Goal: Book appointment/travel/reservation

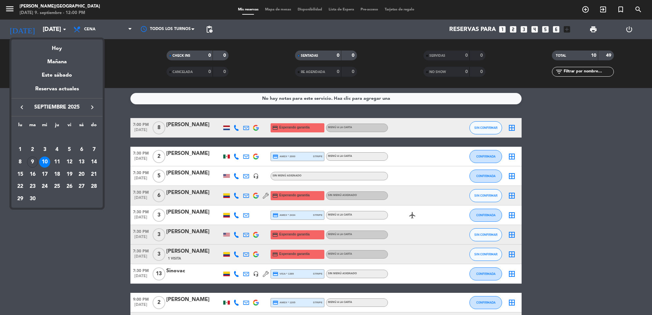
click at [109, 27] on div at bounding box center [326, 157] width 652 height 315
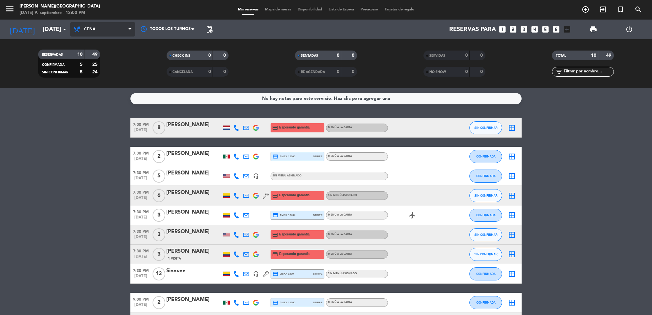
click at [108, 27] on span "Cena" at bounding box center [102, 29] width 65 height 14
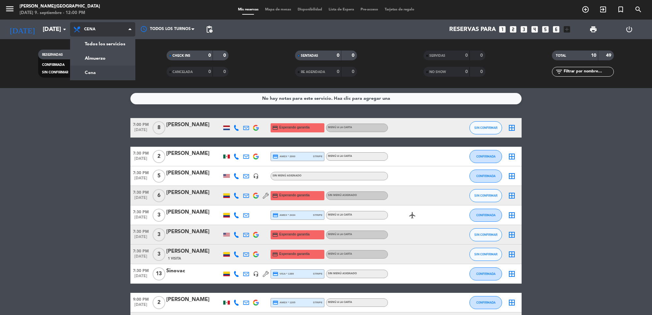
click at [107, 68] on div "menu [PERSON_NAME][DATE] 9. septiembre - 12:00 PM Mis reservas Mapa de mesas Di…" at bounding box center [326, 44] width 652 height 88
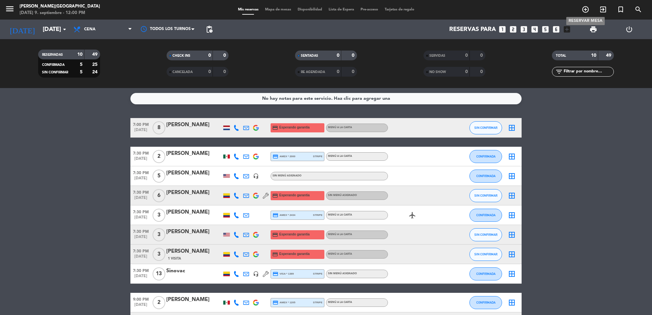
click at [589, 9] on icon "add_circle_outline" at bounding box center [586, 10] width 8 height 8
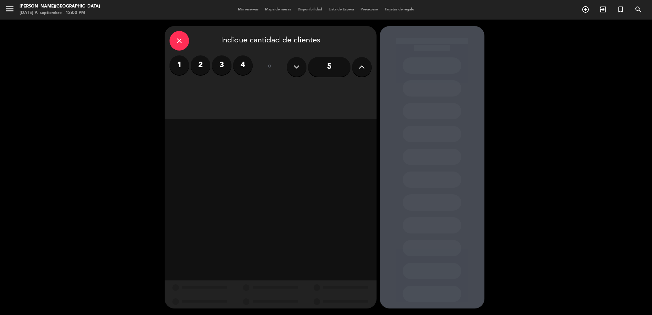
click at [200, 70] on label "2" at bounding box center [201, 65] width 20 height 20
click at [309, 91] on div "Cena" at bounding box center [321, 89] width 100 height 13
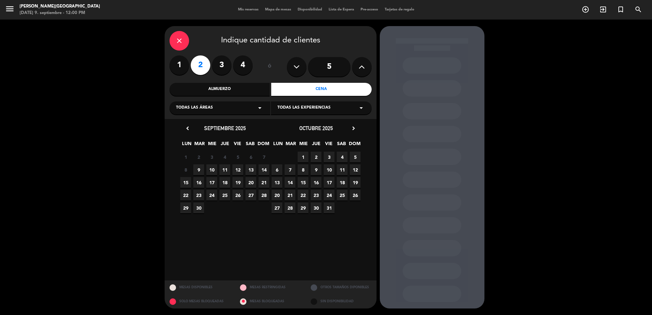
click at [198, 168] on span "9" at bounding box center [198, 169] width 11 height 11
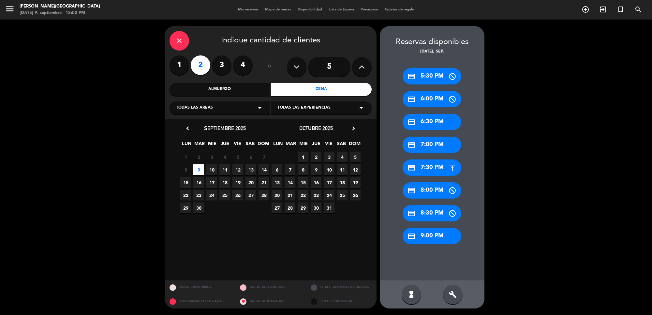
click at [445, 293] on div "build" at bounding box center [453, 295] width 20 height 20
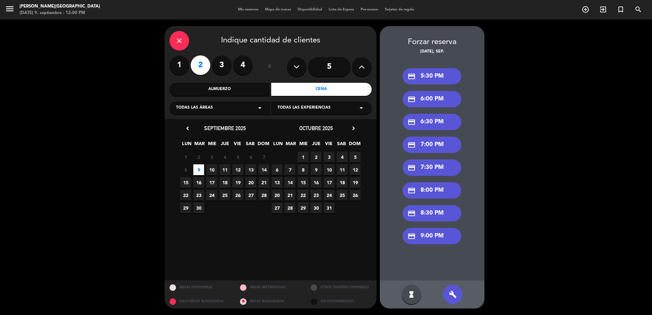
click at [419, 144] on div "credit_card 7:00 PM" at bounding box center [432, 145] width 59 height 16
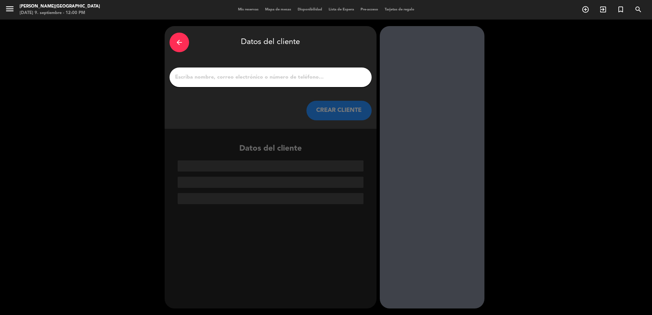
click at [251, 79] on input "1" at bounding box center [271, 77] width 192 height 9
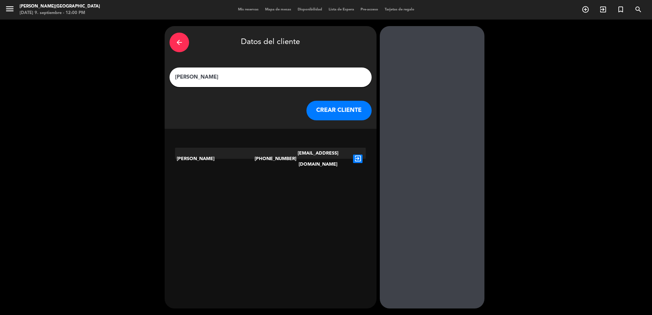
type input "[PERSON_NAME]"
click at [343, 118] on button "CREAR CLIENTE" at bounding box center [339, 111] width 65 height 20
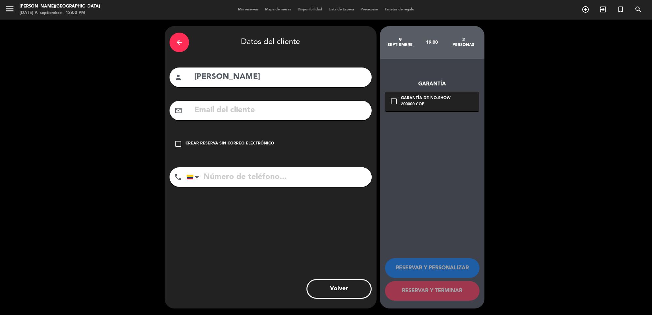
click at [249, 176] on input "tel" at bounding box center [279, 177] width 185 height 20
type input "[PHONE_NUMBER]"
click at [272, 108] on input "text" at bounding box center [280, 110] width 173 height 13
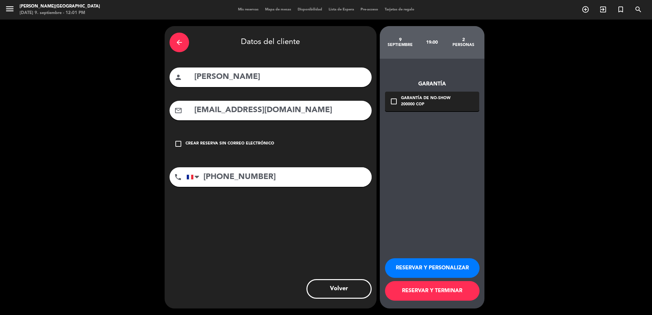
type input "[EMAIL_ADDRESS][DOMAIN_NAME]"
click at [397, 100] on icon "check_box_outline_blank" at bounding box center [394, 102] width 8 height 8
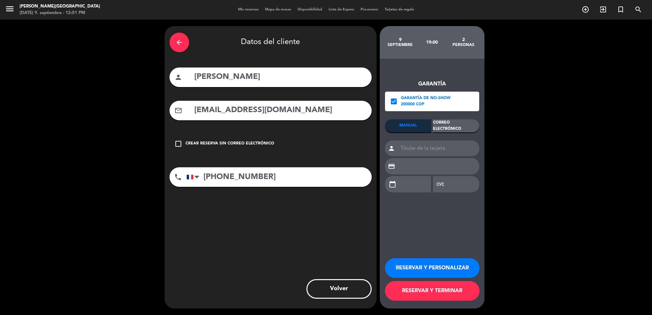
click at [464, 123] on div "Correo Electrónico" at bounding box center [456, 125] width 46 height 13
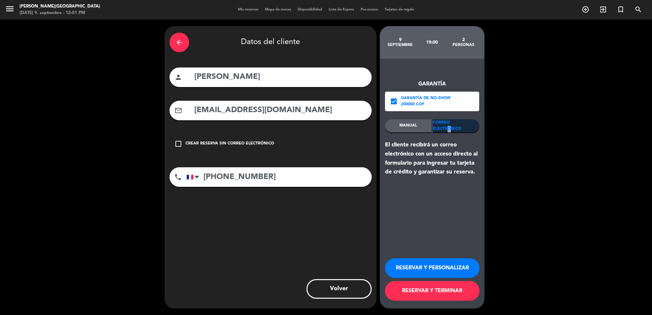
click at [451, 292] on button "RESERVAR Y TERMINAR" at bounding box center [432, 291] width 95 height 20
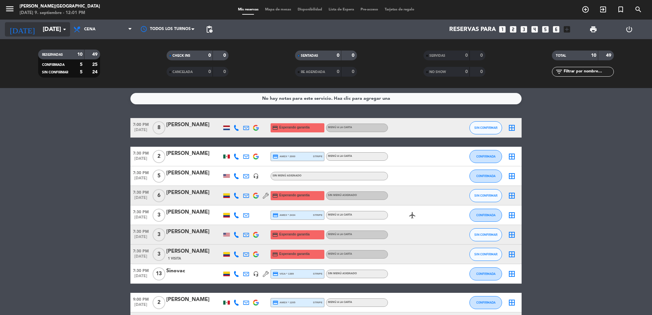
click at [57, 30] on input "[DATE]" at bounding box center [77, 30] width 77 height 14
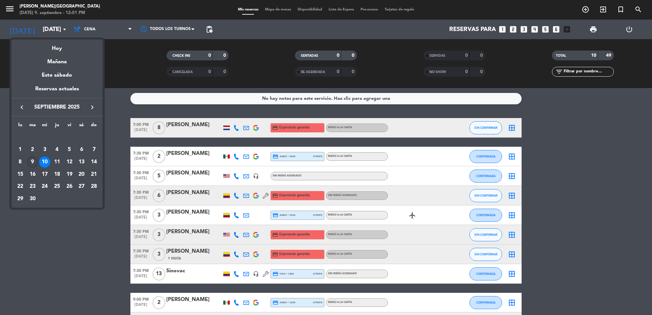
click at [36, 162] on div "9" at bounding box center [32, 162] width 11 height 11
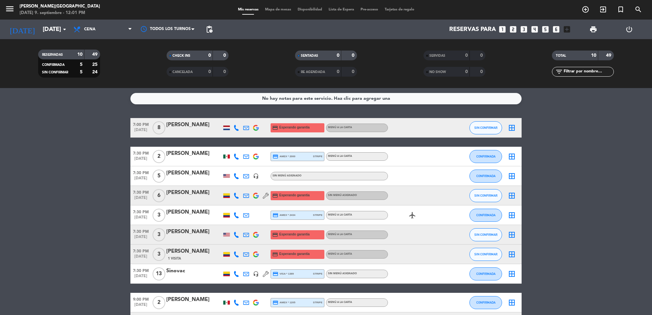
type input "[DATE]"
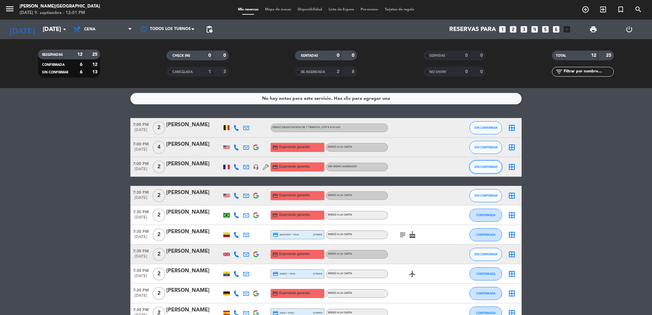
click at [486, 167] on span "SIN CONFIRMAR" at bounding box center [486, 167] width 23 height 4
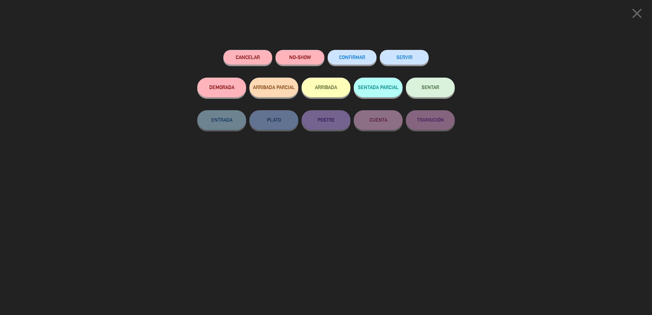
click at [487, 167] on div "close Cancelar NO-SHOW CONFIRMAR SERVIR DEMORADA ARRIBADA PARCIAL ARRIBADA SENT…" at bounding box center [326, 157] width 652 height 315
